Goal: Task Accomplishment & Management: Manage account settings

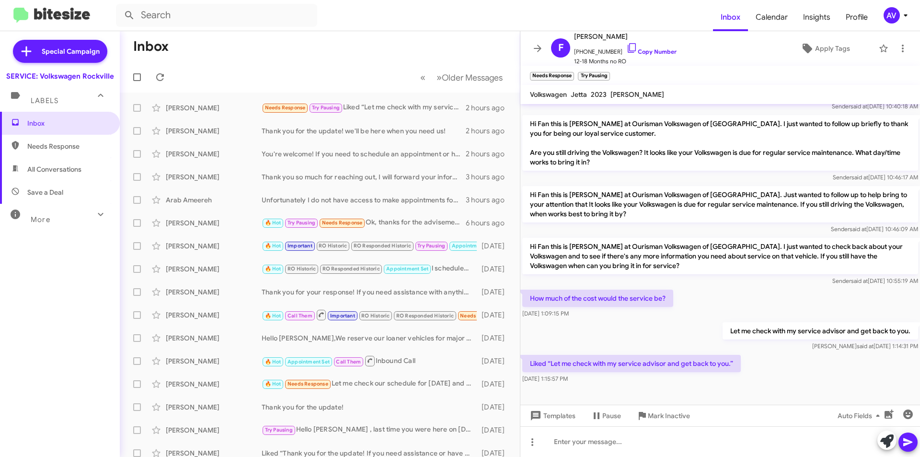
scroll to position [100, 0]
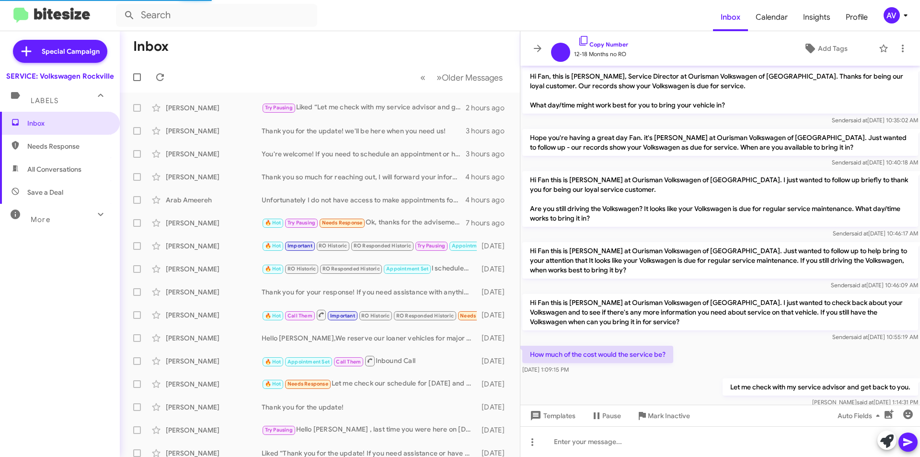
click at [891, 13] on div "AV" at bounding box center [892, 15] width 16 height 16
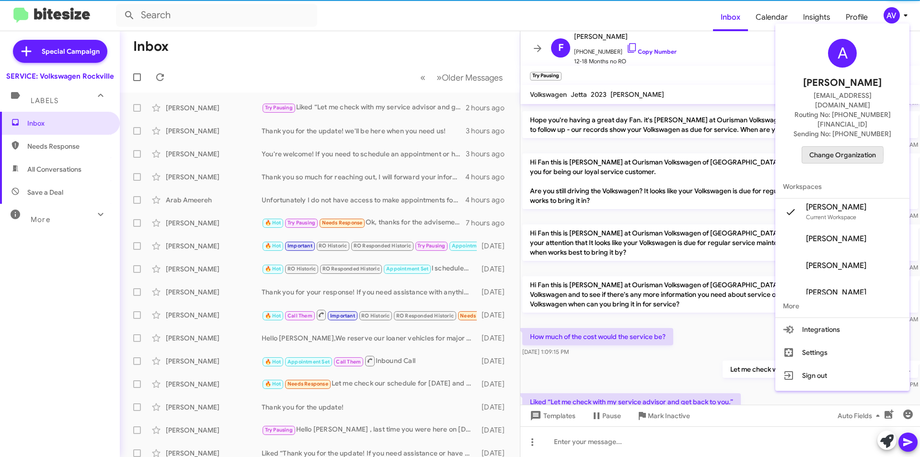
click at [841, 147] on span "Change Organization" at bounding box center [843, 155] width 67 height 16
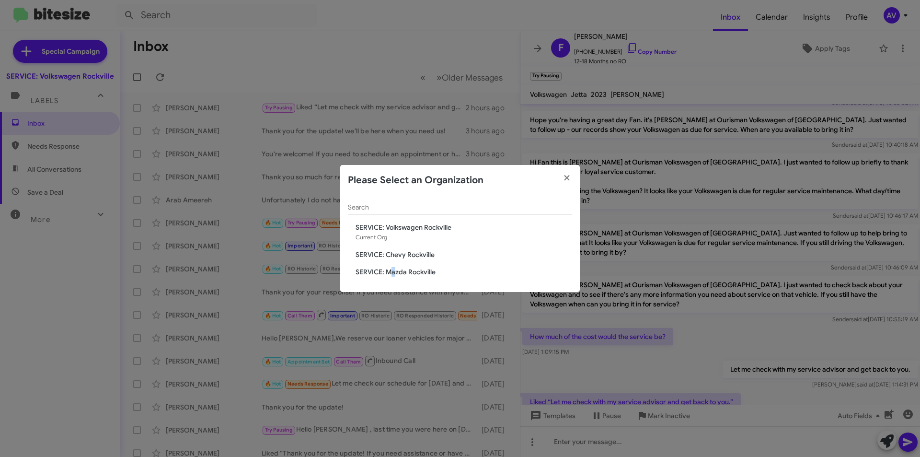
click at [394, 269] on span "SERVICE: Mazda Rockville" at bounding box center [464, 272] width 217 height 10
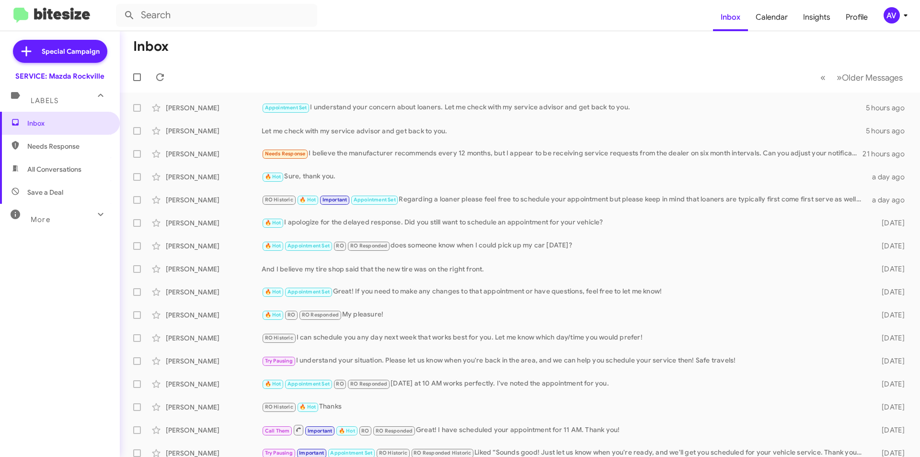
click at [886, 14] on div "AV" at bounding box center [892, 15] width 16 height 16
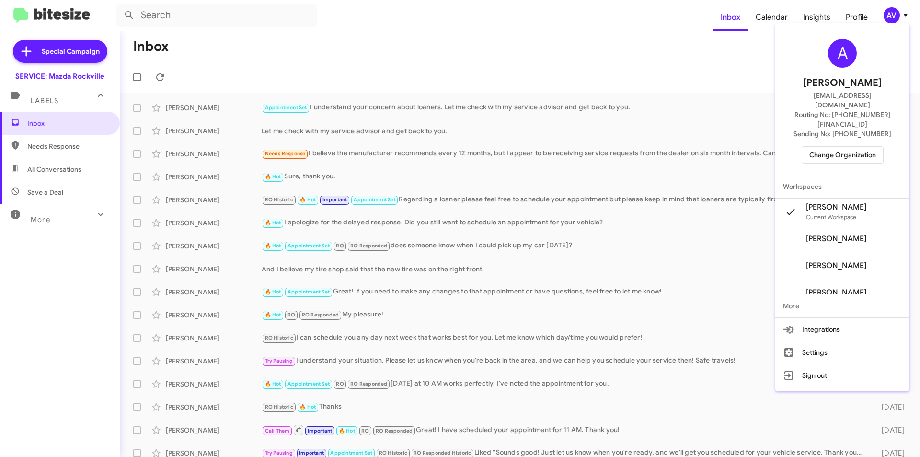
click at [815, 147] on span "Change Organization" at bounding box center [843, 155] width 67 height 16
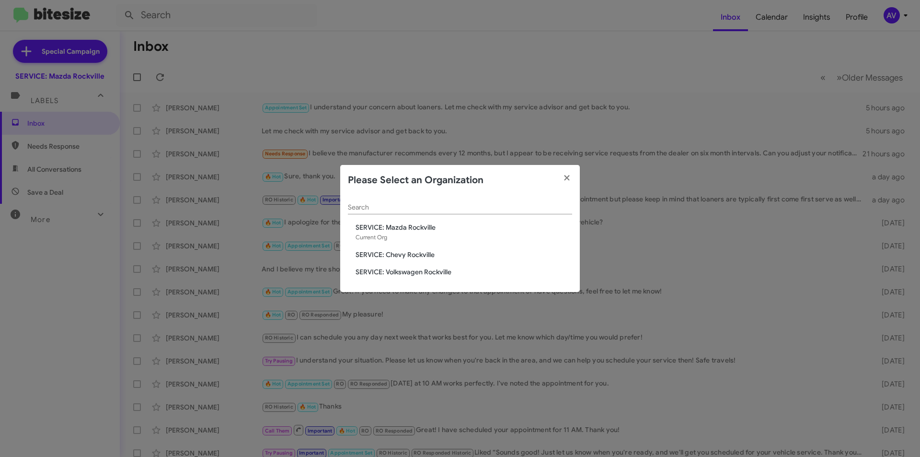
click at [454, 251] on span "SERVICE: Chevy Rockville" at bounding box center [464, 255] width 217 height 10
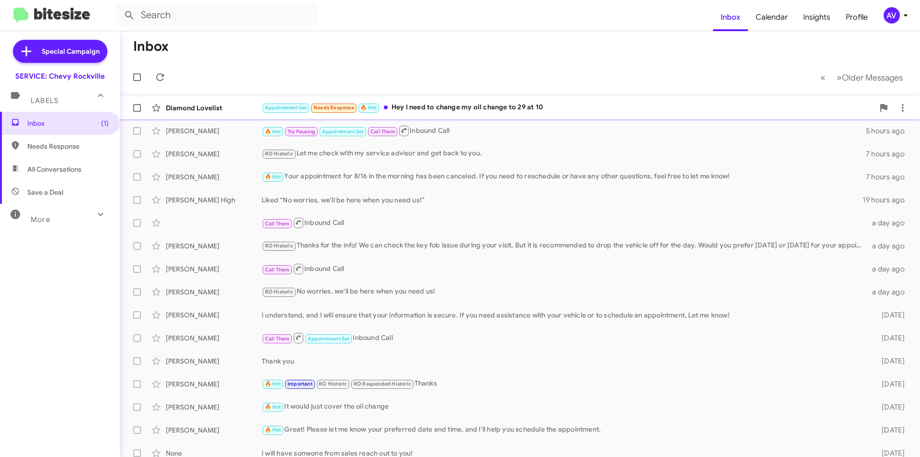
click at [514, 104] on div "Appointment Set Needs Response 🔥 Hot Hey I need to change my oil change to 29 a…" at bounding box center [568, 107] width 613 height 11
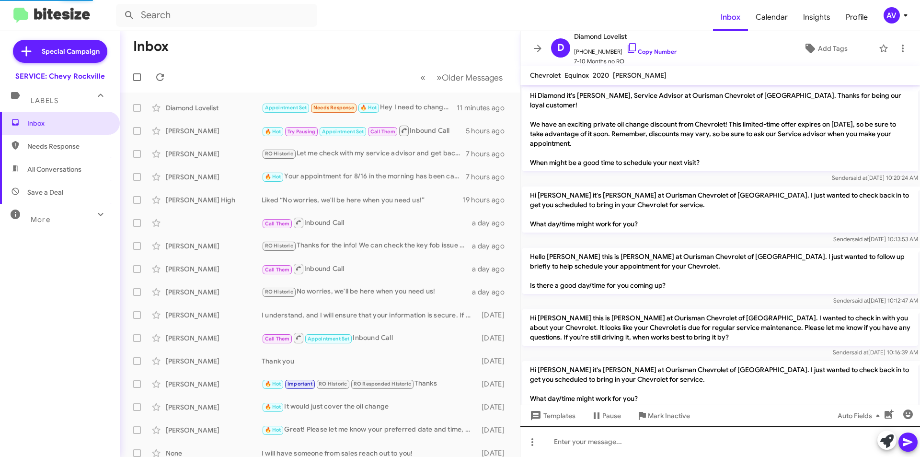
scroll to position [213, 0]
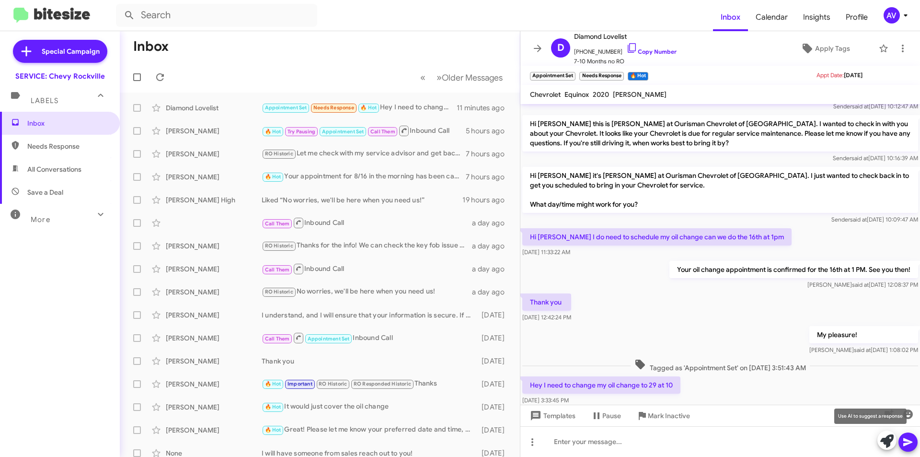
click at [883, 447] on icon at bounding box center [887, 440] width 13 height 13
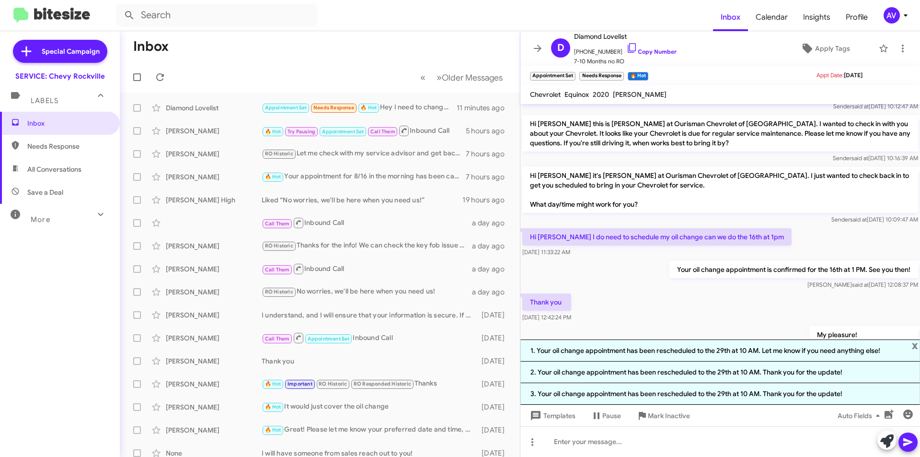
click at [721, 324] on div "My pleasure! [PERSON_NAME] said at [DATE] 1:08:02 PM" at bounding box center [721, 340] width 400 height 33
click at [913, 344] on span "x" at bounding box center [915, 345] width 6 height 12
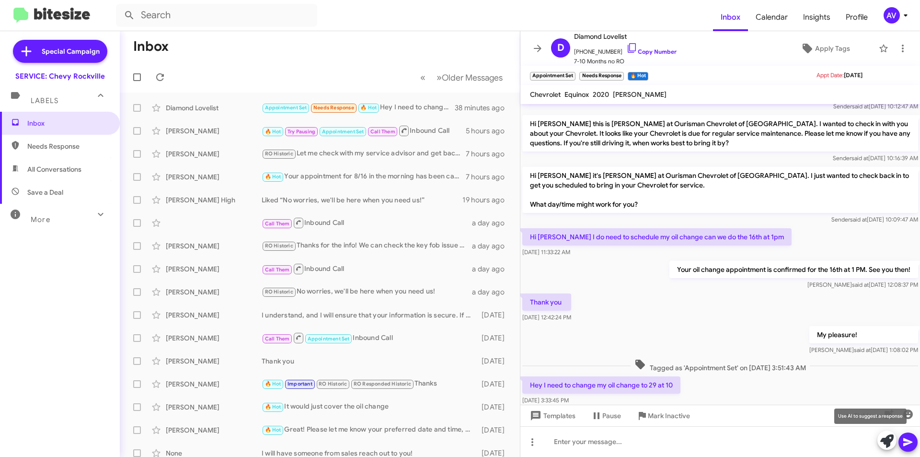
click at [885, 445] on icon at bounding box center [887, 440] width 13 height 13
